Goal: Task Accomplishment & Management: Complete application form

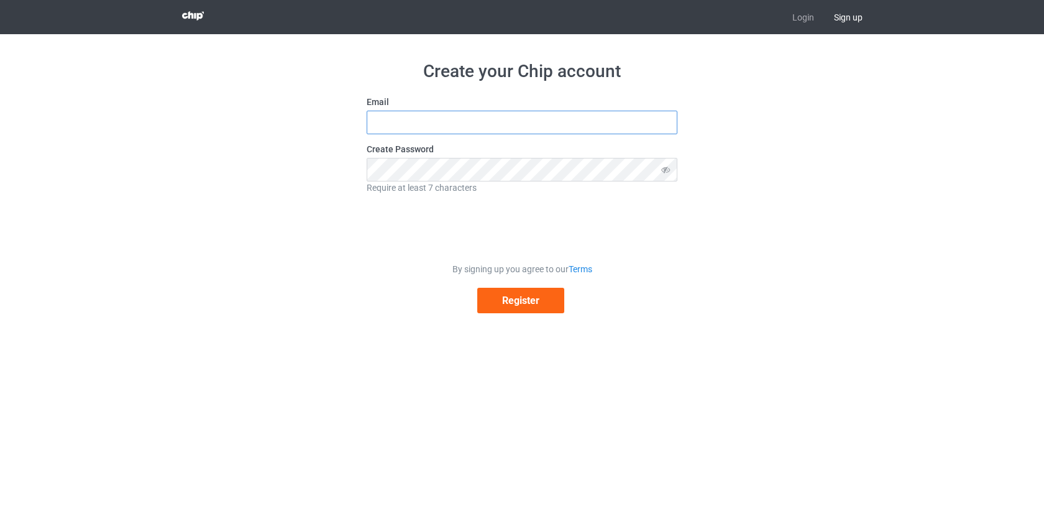
click at [421, 117] on input "text" at bounding box center [522, 123] width 311 height 24
paste input "[EMAIL_ADDRESS][DOMAIN_NAME]"
type input "abanoubmundo@gmail.com"
click at [705, 253] on div "Create your Chip account Email abanoubmundo@gmail.com Create Password Require a…" at bounding box center [522, 186] width 701 height 305
click at [516, 301] on button "Register" at bounding box center [520, 300] width 87 height 25
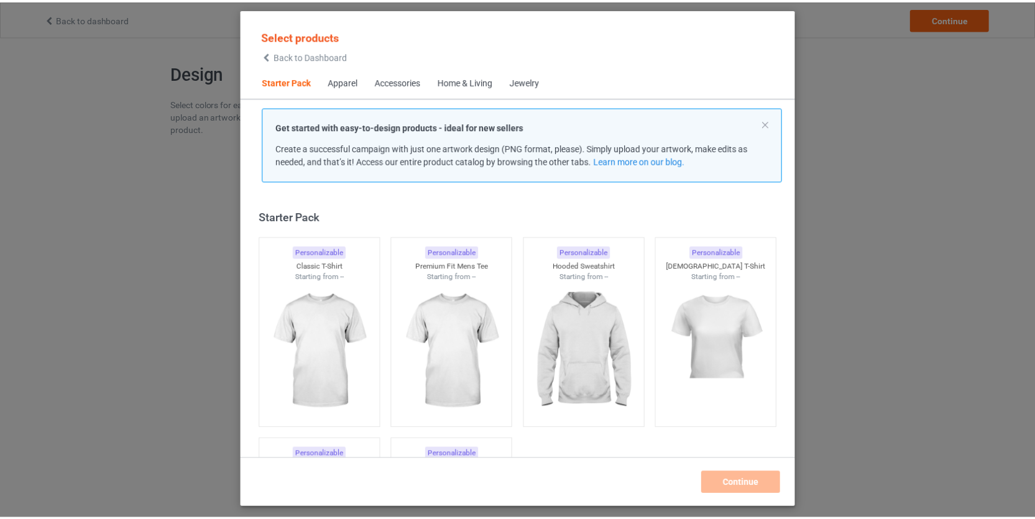
scroll to position [16, 0]
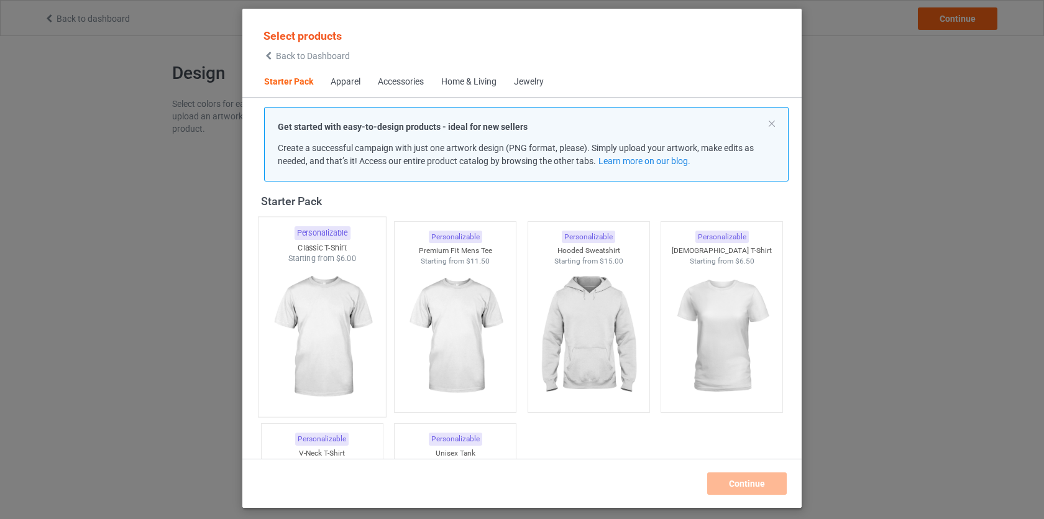
click at [340, 321] on img at bounding box center [322, 337] width 117 height 146
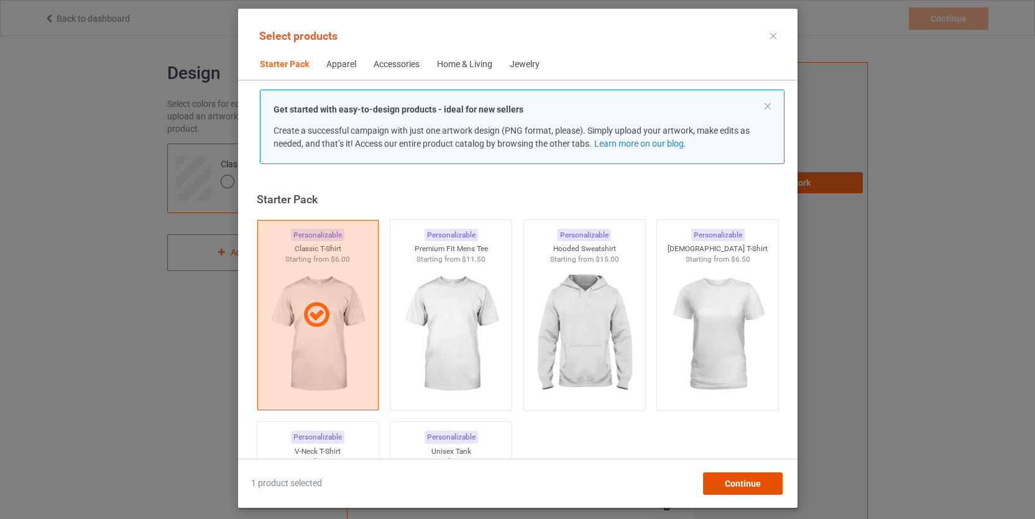
click at [738, 489] on div "Continue" at bounding box center [742, 483] width 80 height 22
